Goal: Task Accomplishment & Management: Manage account settings

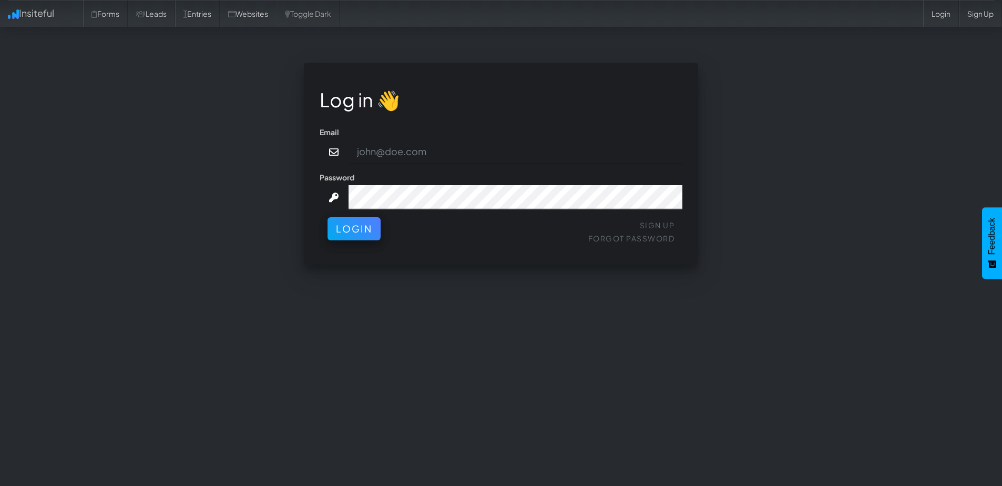
type input "[PERSON_NAME][EMAIL_ADDRESS][DOMAIN_NAME]"
click at [383, 233] on div "Sign Up Forgot Password Login" at bounding box center [501, 233] width 363 height 32
click at [368, 233] on button "Login" at bounding box center [353, 225] width 53 height 23
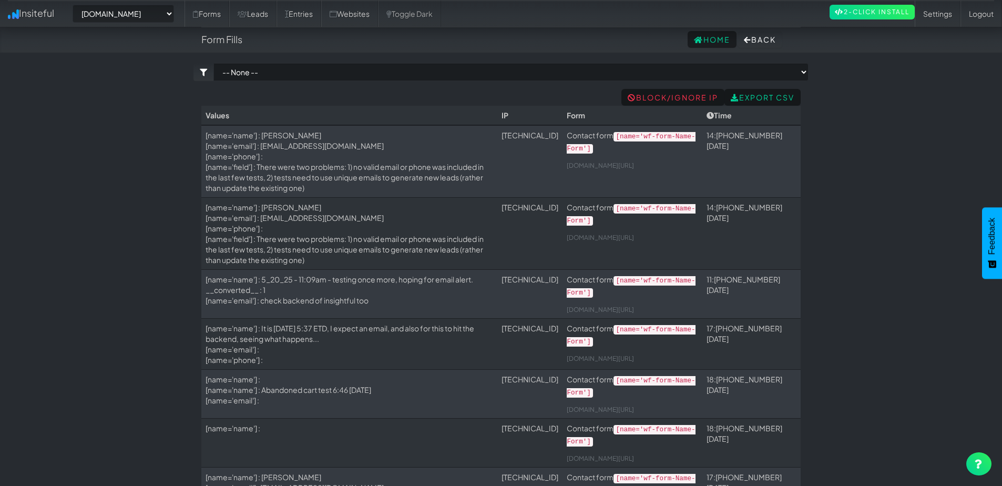
select select "2378"
click at [940, 16] on link "Settings" at bounding box center [937, 14] width 46 height 26
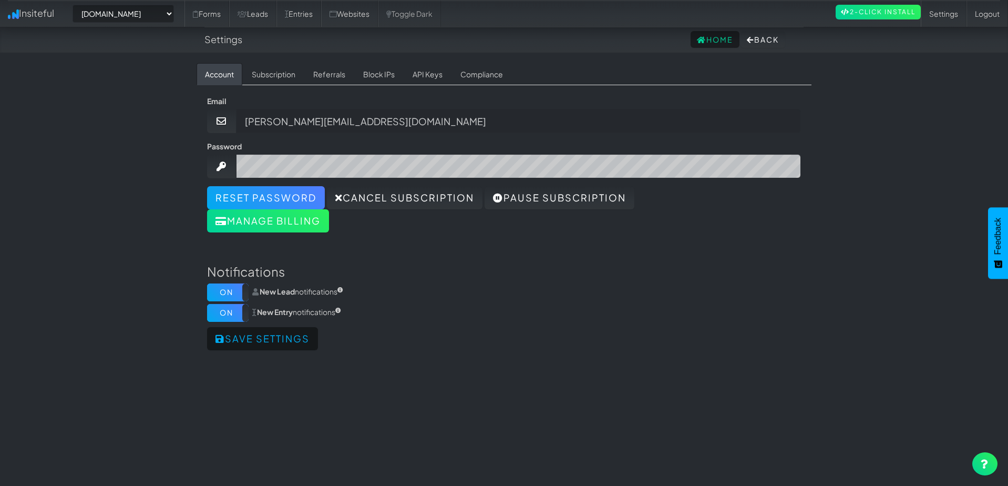
select select "2378"
